Goal: Information Seeking & Learning: Learn about a topic

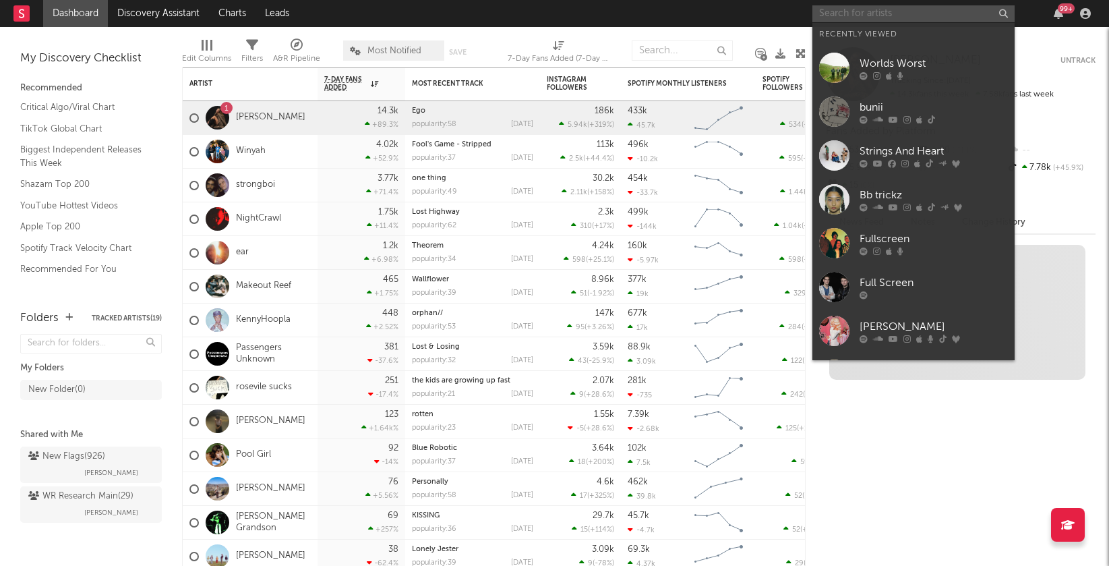
click at [844, 16] on input "text" at bounding box center [913, 13] width 202 height 17
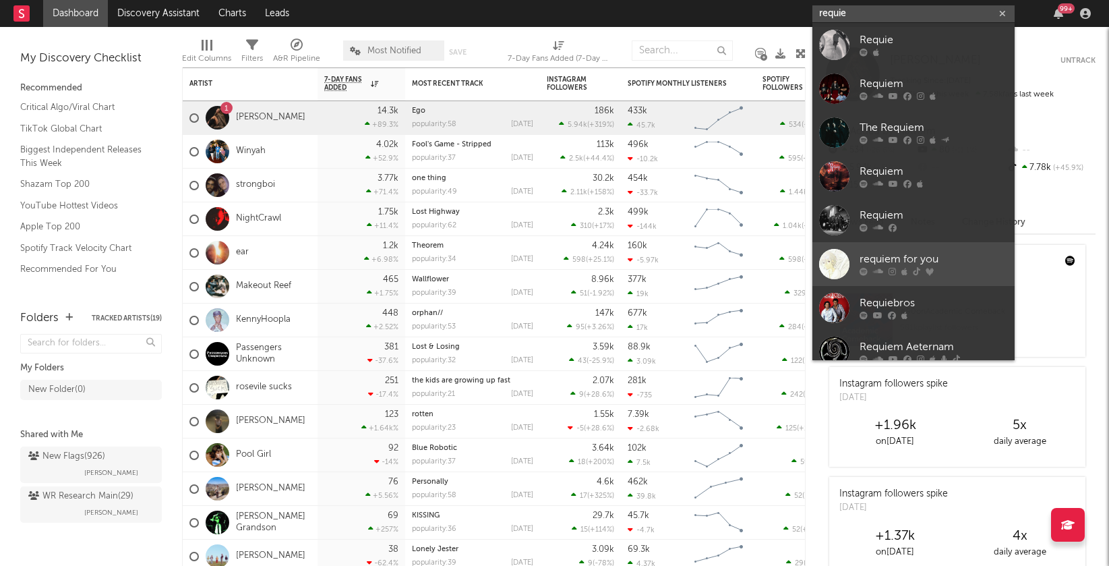
type input "requie"
click at [887, 259] on div "requiem for you" at bounding box center [933, 259] width 148 height 16
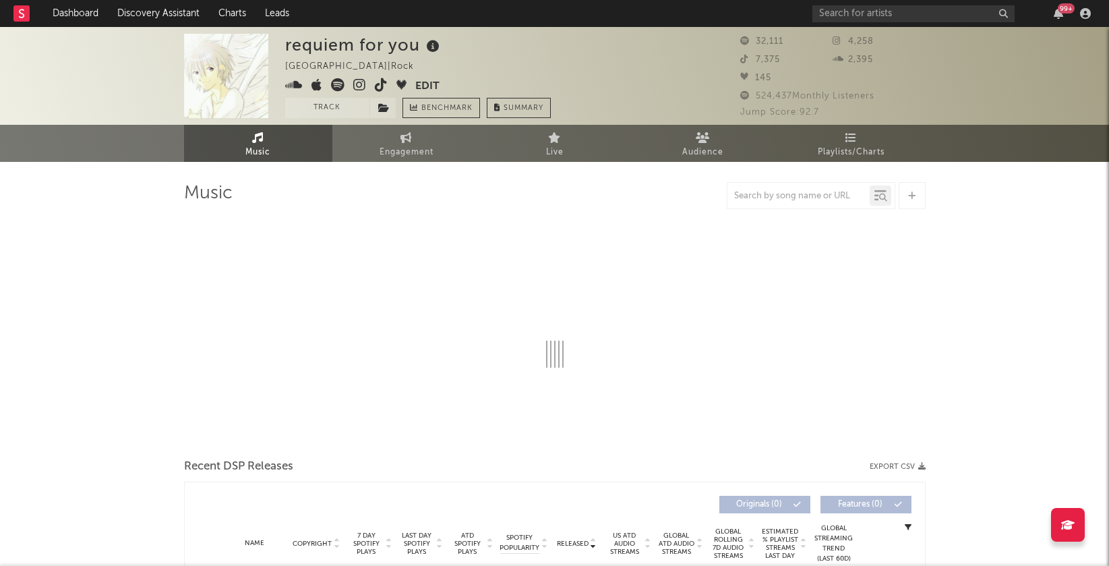
select select "6m"
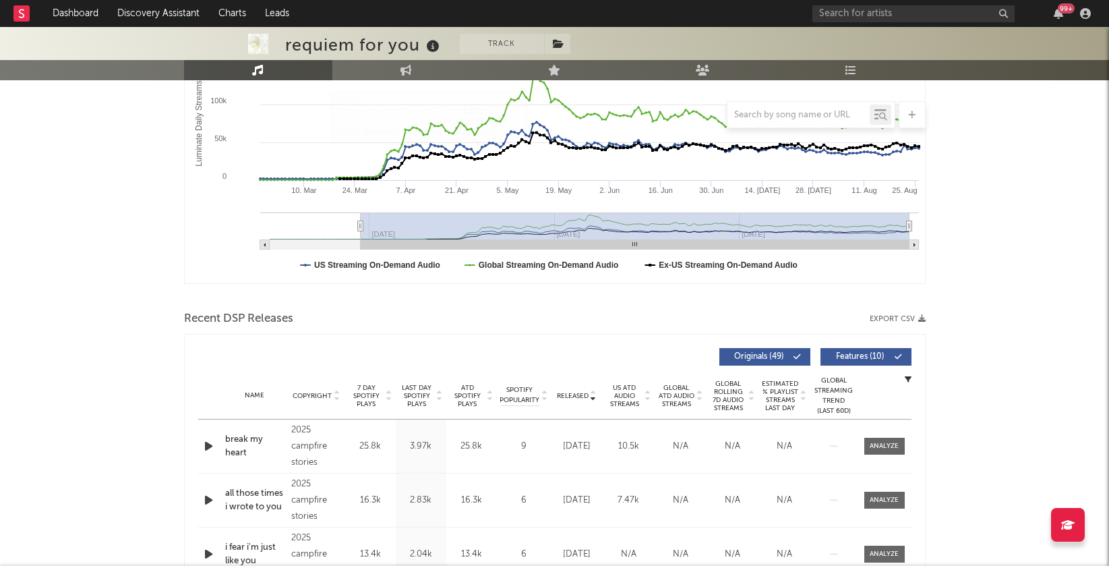
scroll to position [255, 0]
click at [337, 390] on icon at bounding box center [336, 392] width 7 height 5
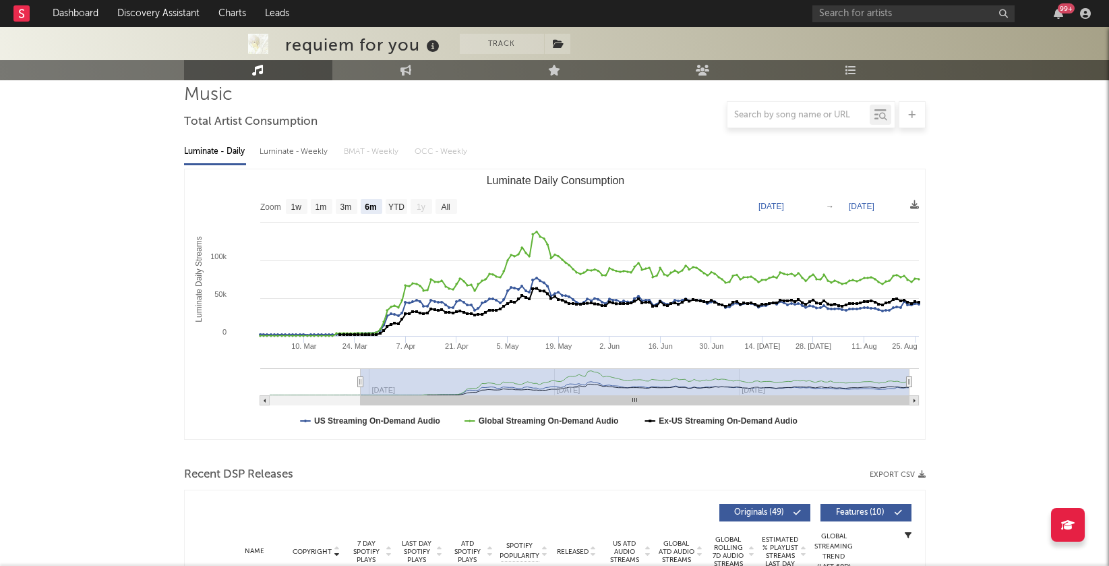
scroll to position [0, 0]
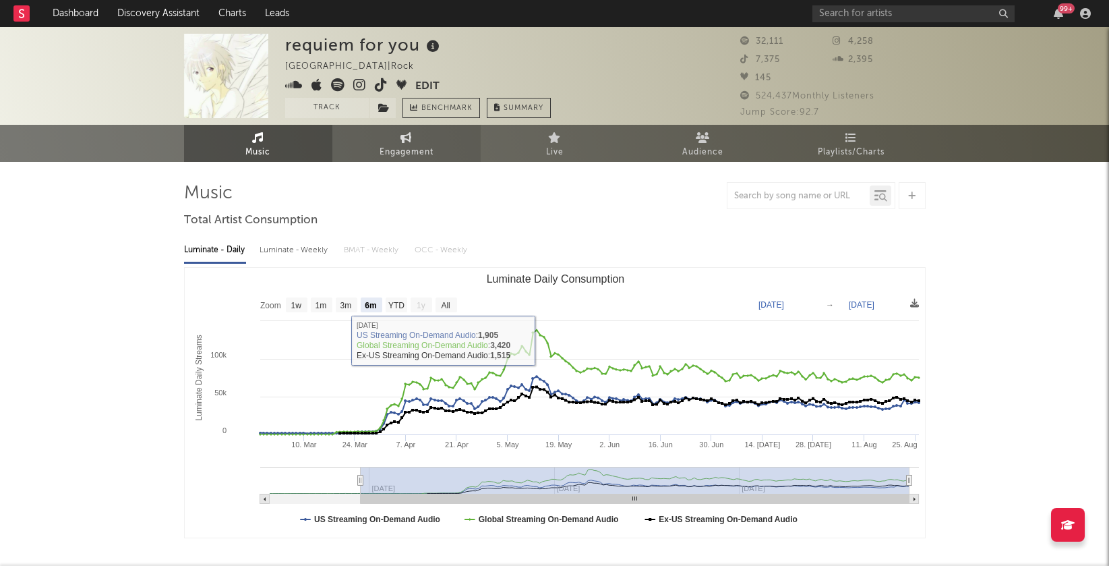
click at [392, 151] on span "Engagement" at bounding box center [407, 152] width 54 height 16
select select "1w"
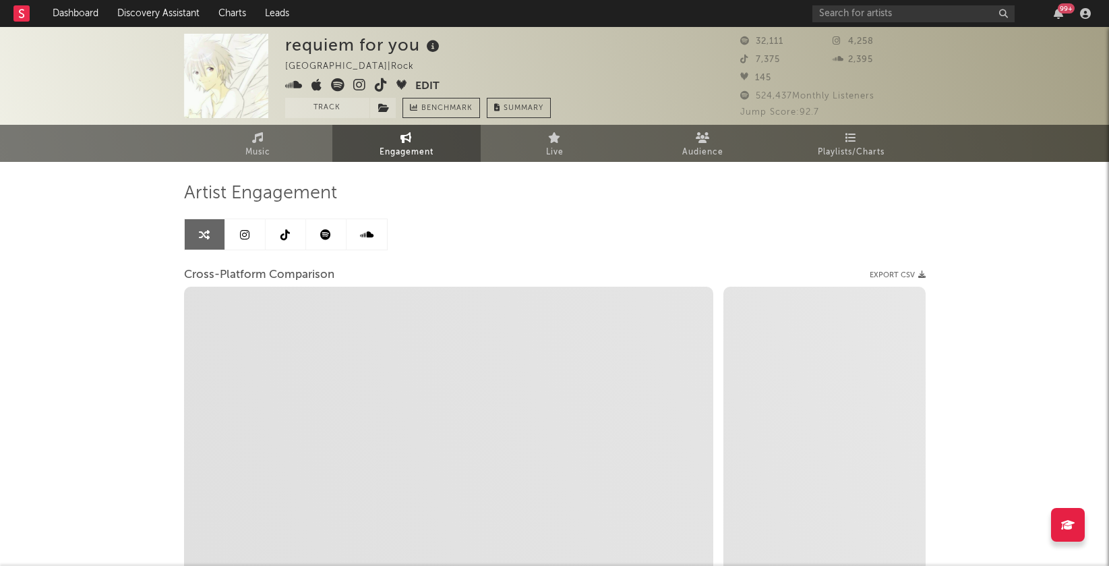
select select "1m"
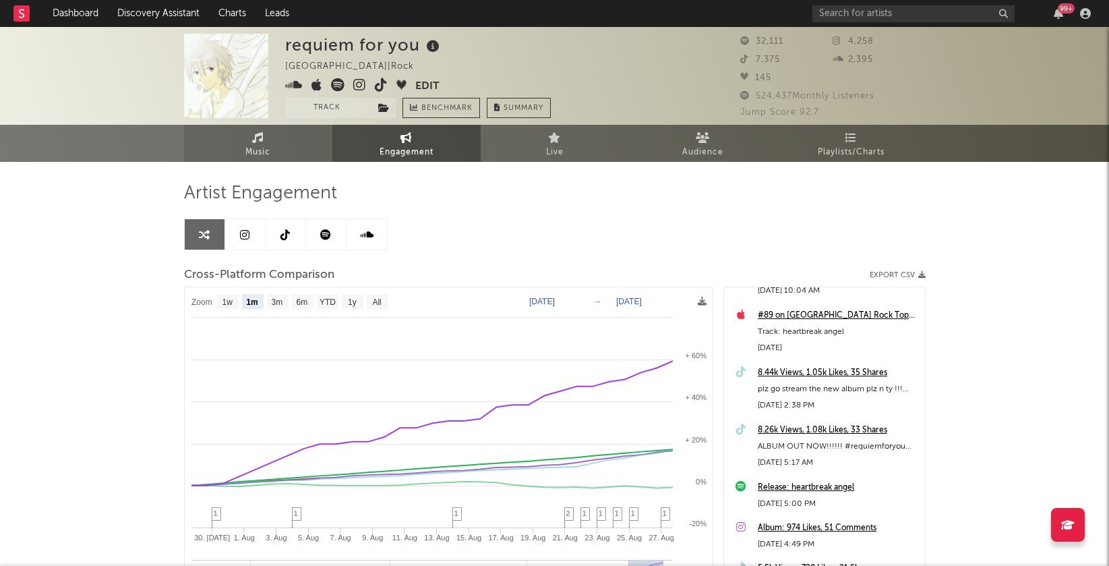
click at [268, 144] on span "Music" at bounding box center [257, 152] width 25 height 16
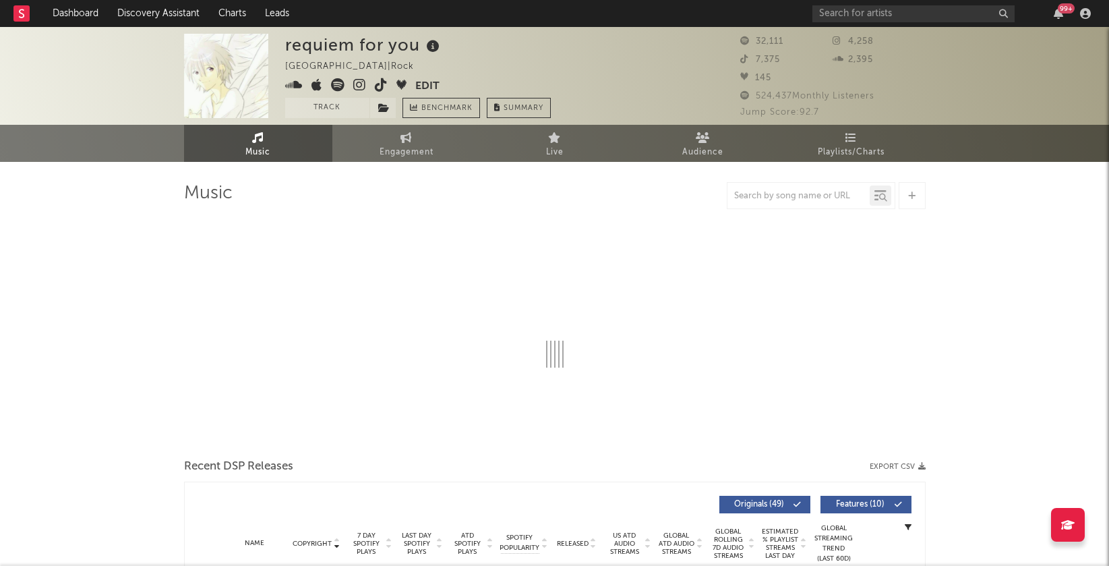
select select "6m"
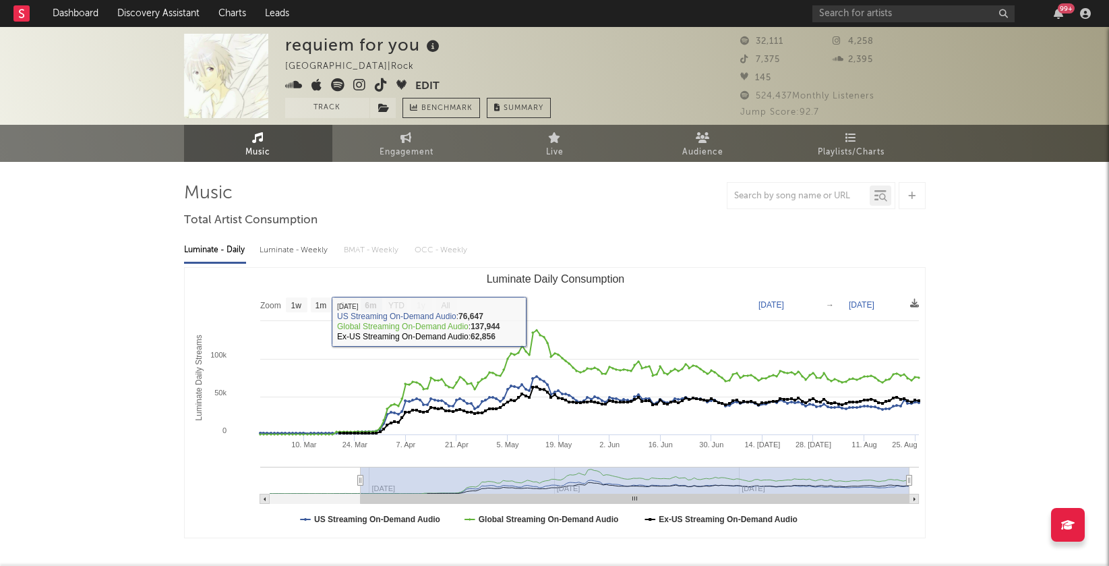
click at [353, 84] on icon at bounding box center [359, 84] width 13 height 13
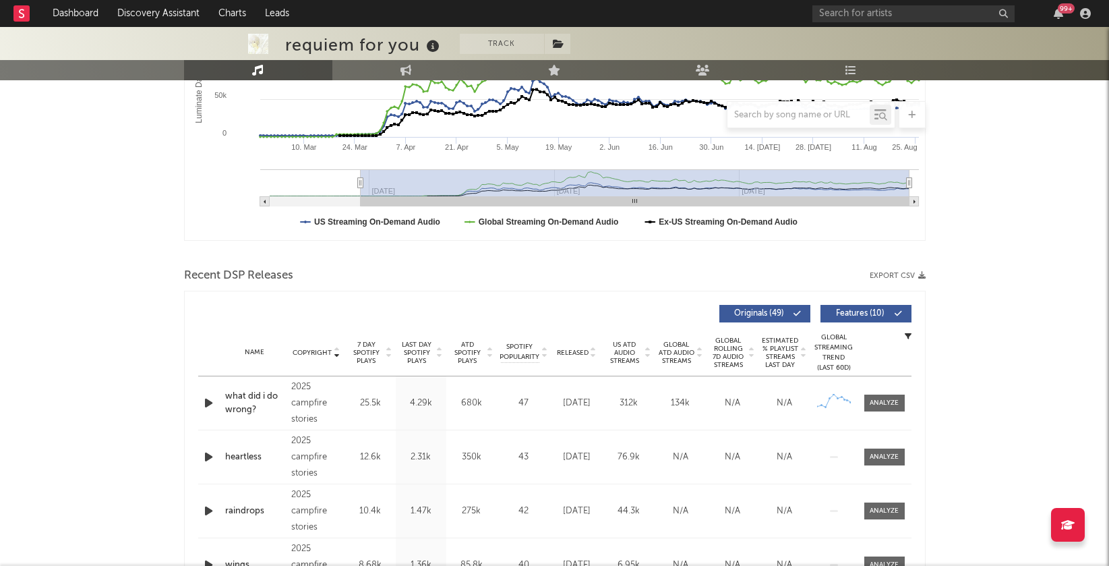
scroll to position [406, 0]
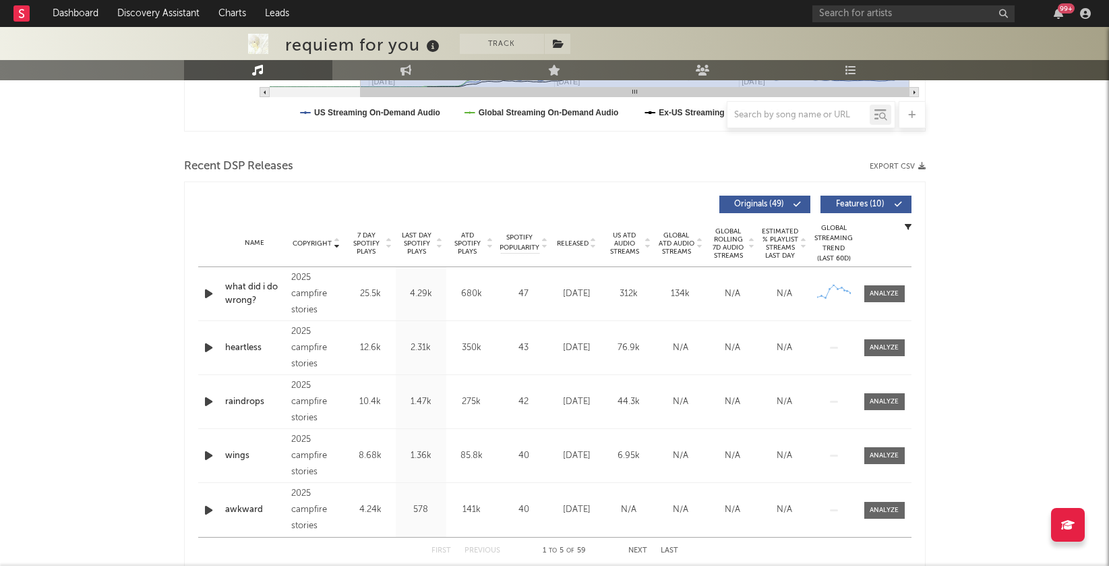
click at [206, 292] on icon "button" at bounding box center [209, 293] width 14 height 17
click at [206, 292] on icon "button" at bounding box center [208, 293] width 13 height 17
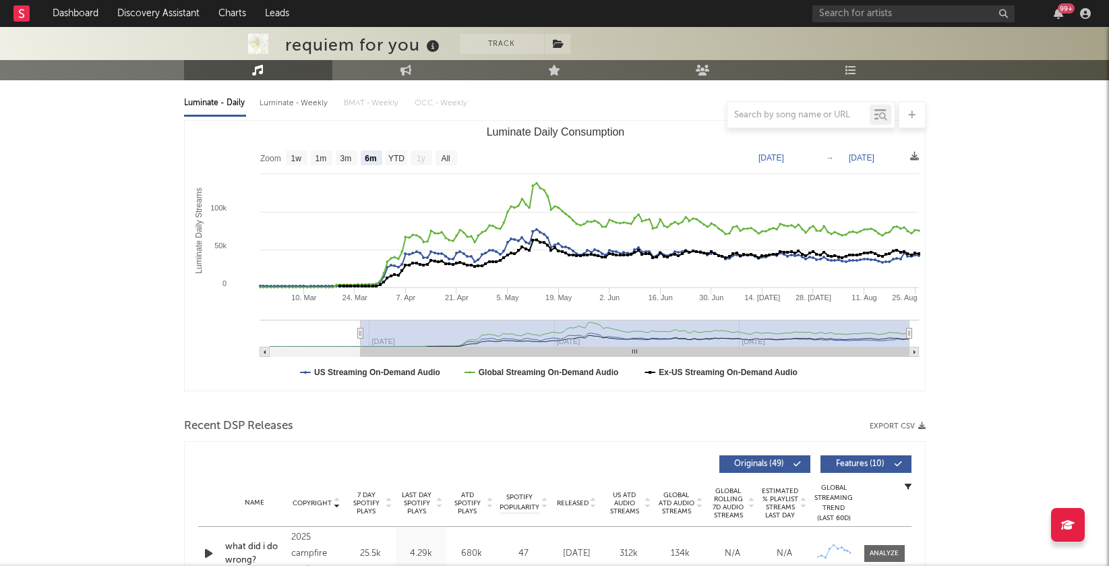
scroll to position [0, 0]
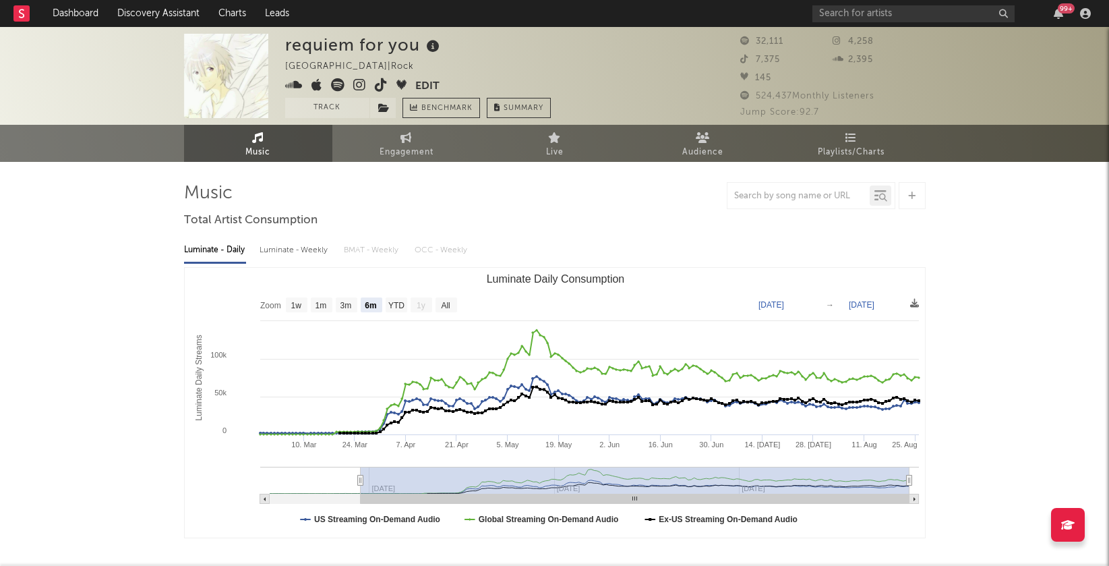
click at [334, 83] on icon at bounding box center [337, 84] width 13 height 13
click at [361, 83] on icon at bounding box center [359, 84] width 13 height 13
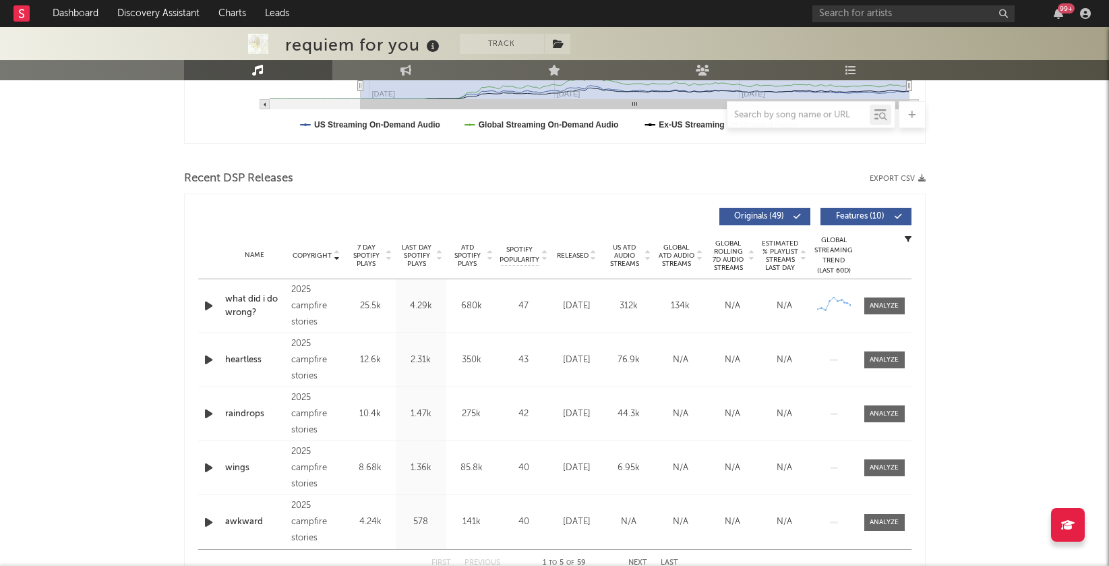
scroll to position [440, 0]
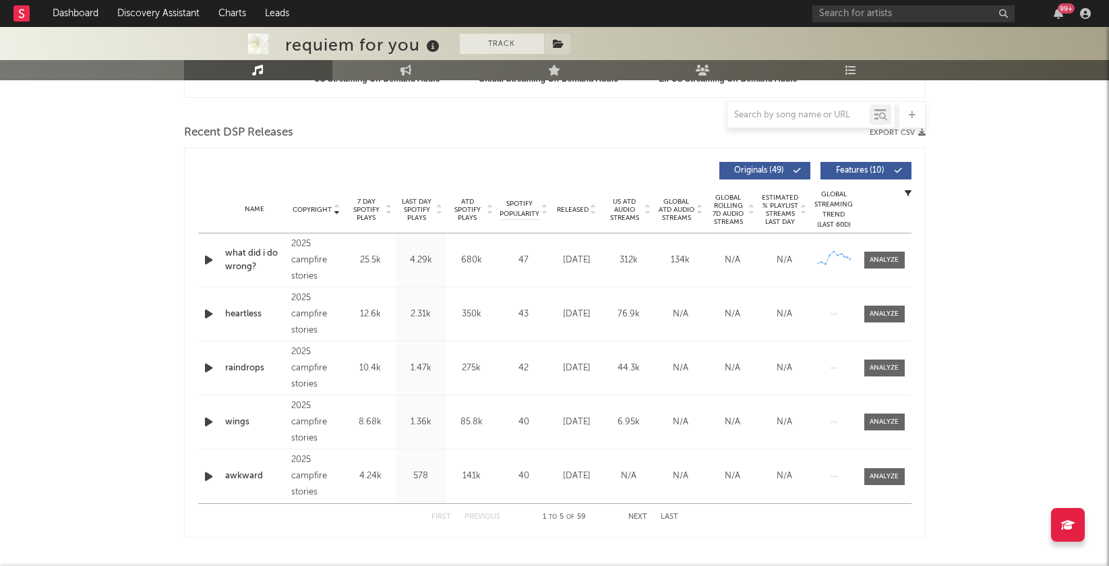
click at [497, 46] on button "Track" at bounding box center [502, 44] width 84 height 20
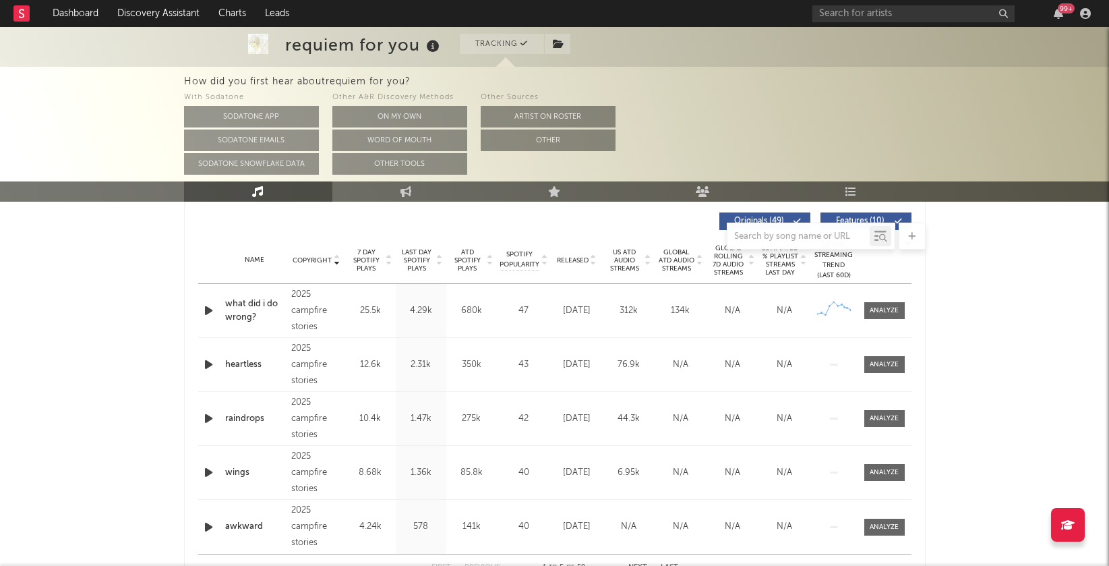
scroll to position [562, 0]
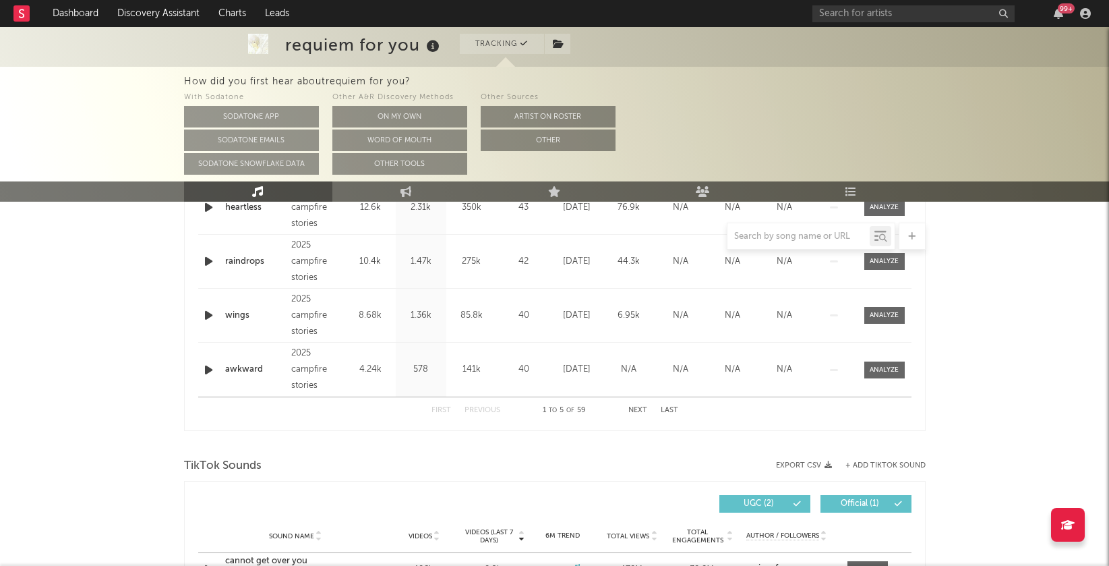
select select "6m"
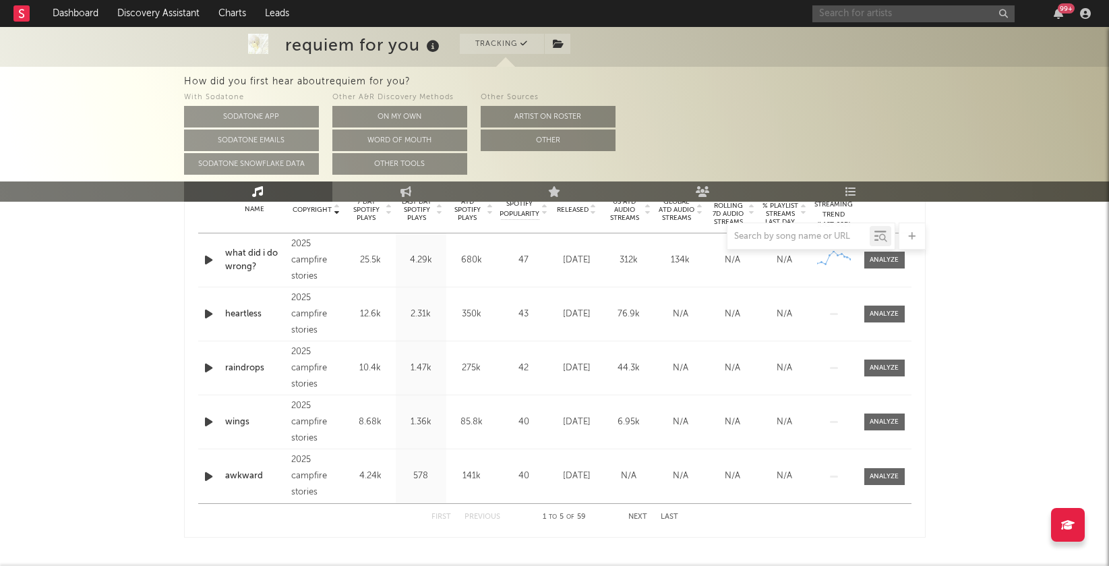
click at [842, 7] on input "text" at bounding box center [913, 13] width 202 height 17
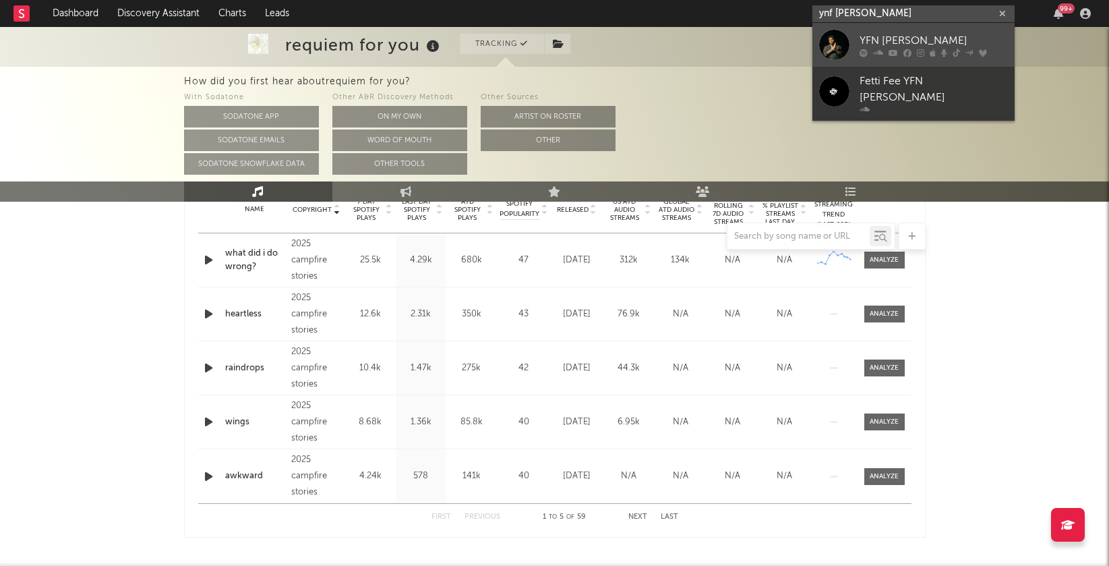
type input "ynf [PERSON_NAME]"
click at [901, 42] on div "YFN [PERSON_NAME]" at bounding box center [933, 40] width 148 height 16
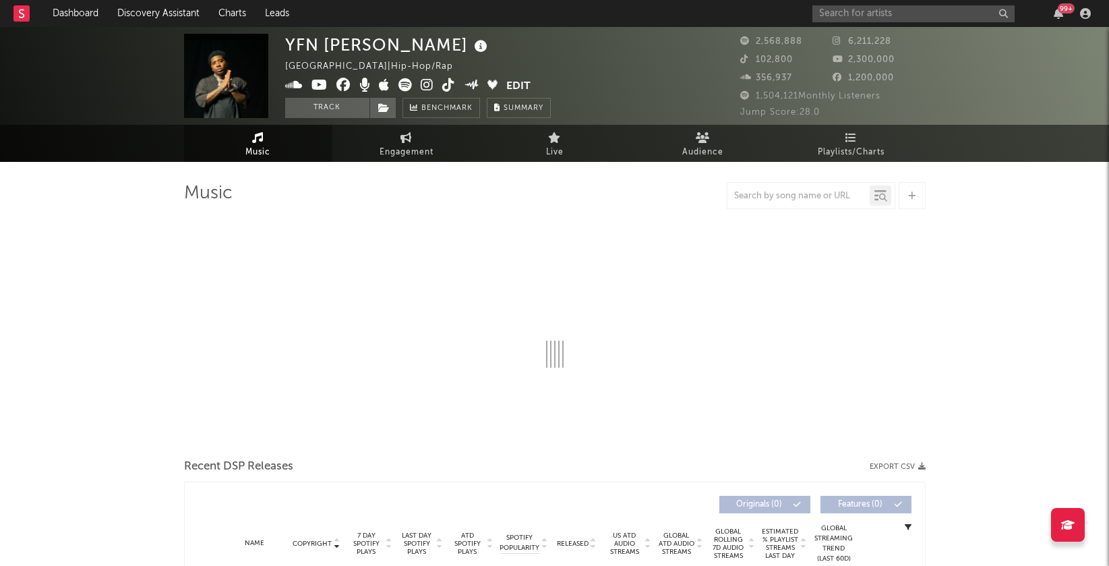
select select "6m"
